Goal: Task Accomplishment & Management: Manage account settings

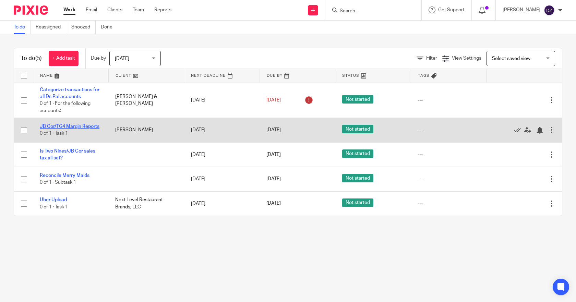
click at [77, 124] on link "JB Cor/TG4 Margin Reports" at bounding box center [70, 126] width 60 height 5
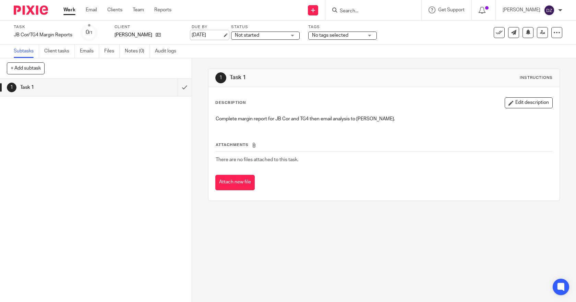
click at [208, 36] on link "[DATE]" at bounding box center [207, 35] width 31 height 7
click at [68, 11] on link "Work" at bounding box center [69, 10] width 12 height 7
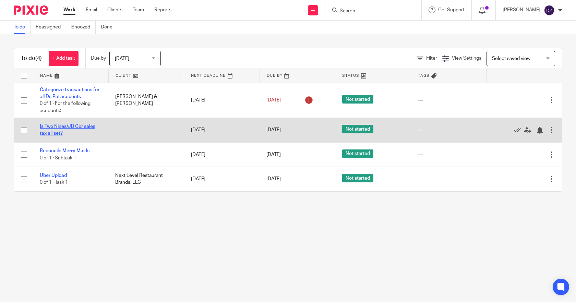
click at [83, 125] on link "Is Two Nines/JB Cor sales tax all set?" at bounding box center [68, 130] width 56 height 12
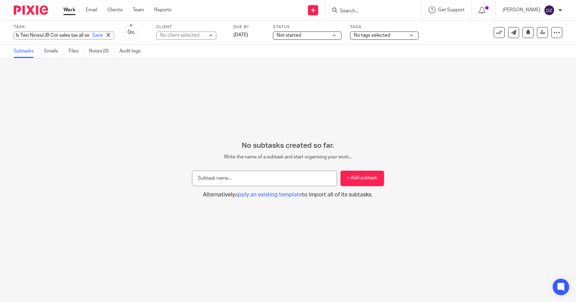
click at [65, 36] on div "Is Two Nines/JB Cor sales tax all set? Save Is Two Nines/JB Cor sales tax all s…" at bounding box center [64, 36] width 100 height 8
click at [73, 35] on input "Is Two Nines/JB Cor sales tax all set?" at bounding box center [64, 36] width 100 height 8
click at [60, 34] on input "Is Two Nines/JB Cor sales tax all set?" at bounding box center [64, 36] width 100 height 8
type input "Is Two Nines/[PERSON_NAME] sales tax all set?"
click at [92, 37] on link "Save" at bounding box center [97, 35] width 11 height 7
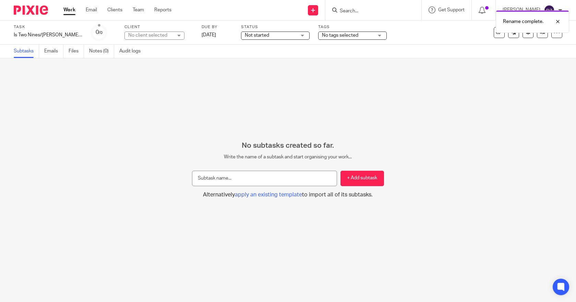
click at [69, 10] on link "Work" at bounding box center [69, 10] width 12 height 7
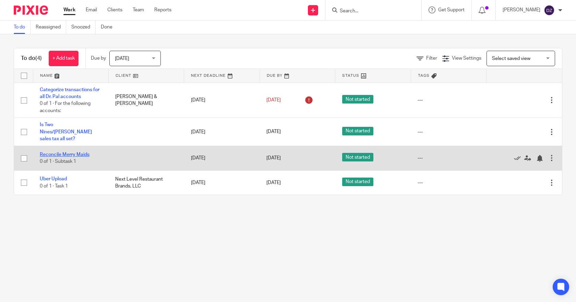
click at [74, 152] on link "Reconcile Merry Maids" at bounding box center [65, 154] width 50 height 5
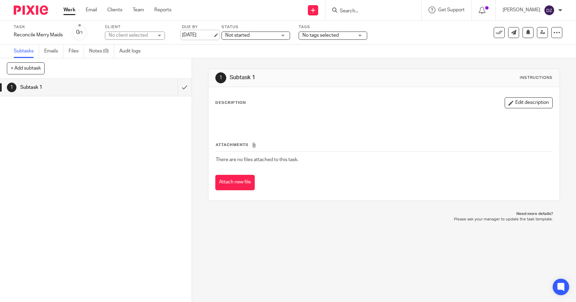
click at [199, 35] on link "[DATE]" at bounding box center [197, 35] width 31 height 7
click at [69, 9] on link "Work" at bounding box center [69, 10] width 12 height 7
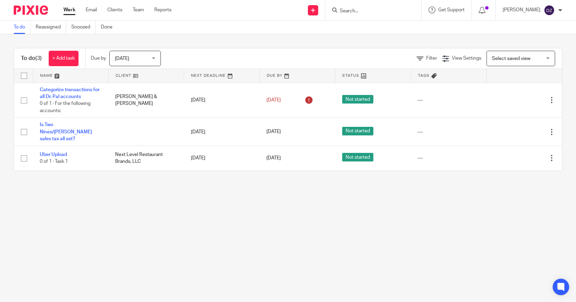
click at [151, 59] on span "[DATE]" at bounding box center [133, 58] width 36 height 14
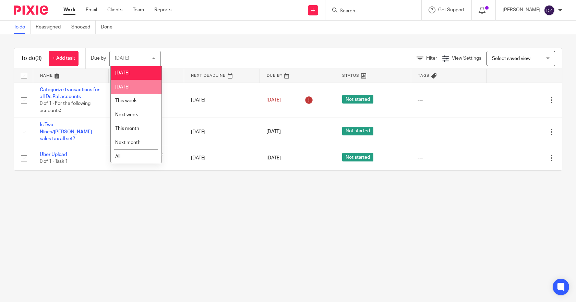
click at [137, 85] on li "[DATE]" at bounding box center [136, 87] width 51 height 14
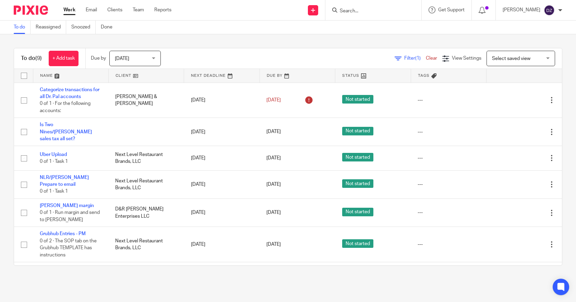
click at [151, 58] on span "[DATE]" at bounding box center [133, 58] width 36 height 14
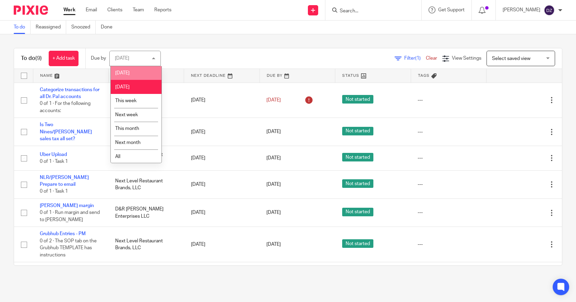
click at [126, 70] on li "[DATE]" at bounding box center [136, 73] width 51 height 14
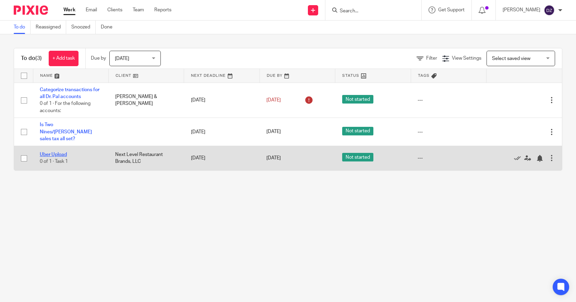
click at [59, 152] on link "Uber Upload" at bounding box center [53, 154] width 27 height 5
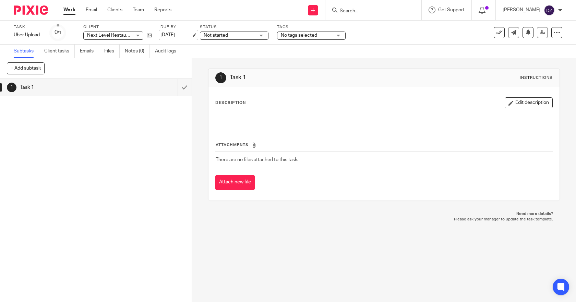
click at [185, 32] on link "[DATE]" at bounding box center [175, 35] width 31 height 7
